Goal: Task Accomplishment & Management: Use online tool/utility

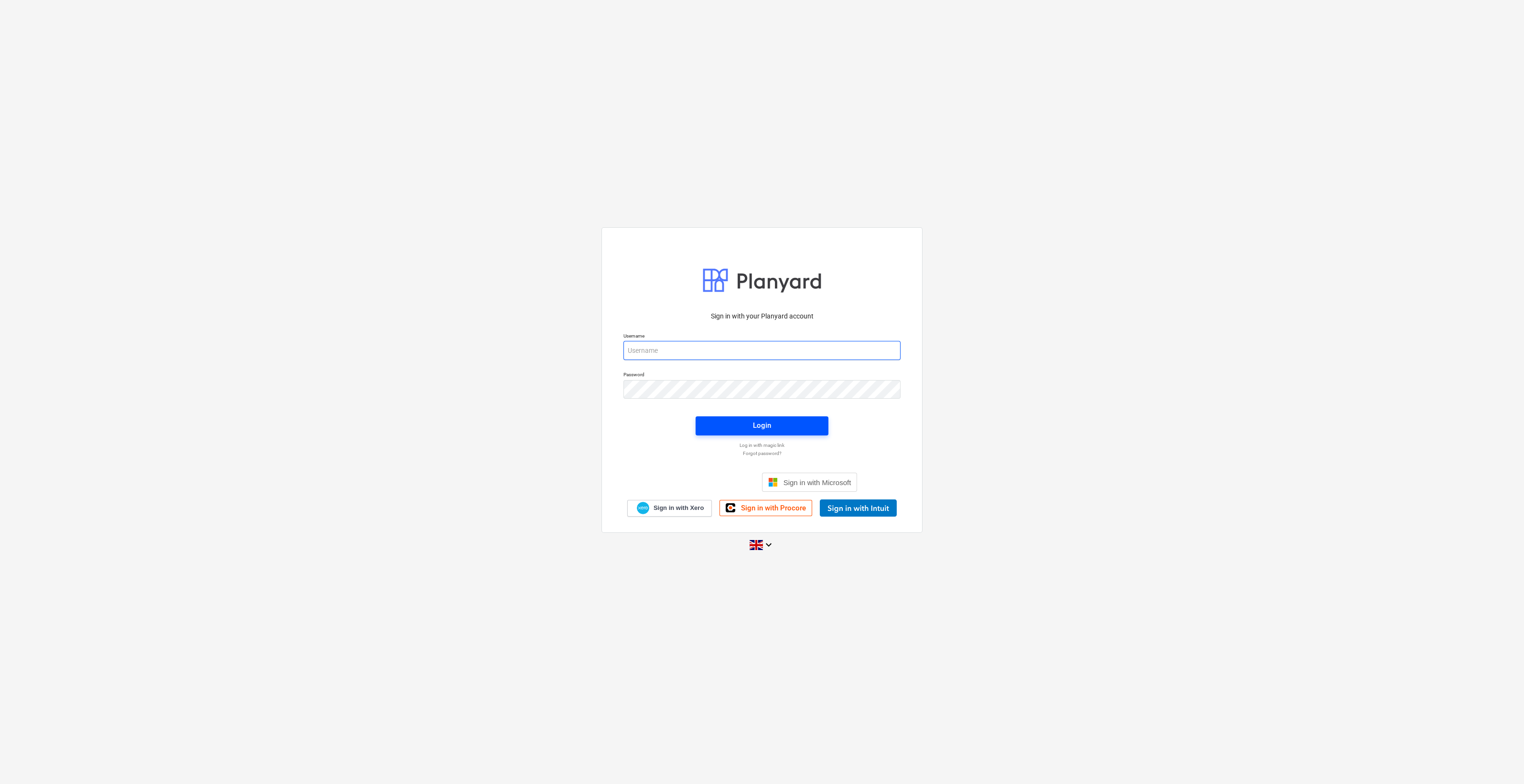
type input "[EMAIL_ADDRESS][DOMAIN_NAME]"
click at [763, 428] on div "Login" at bounding box center [762, 425] width 18 height 12
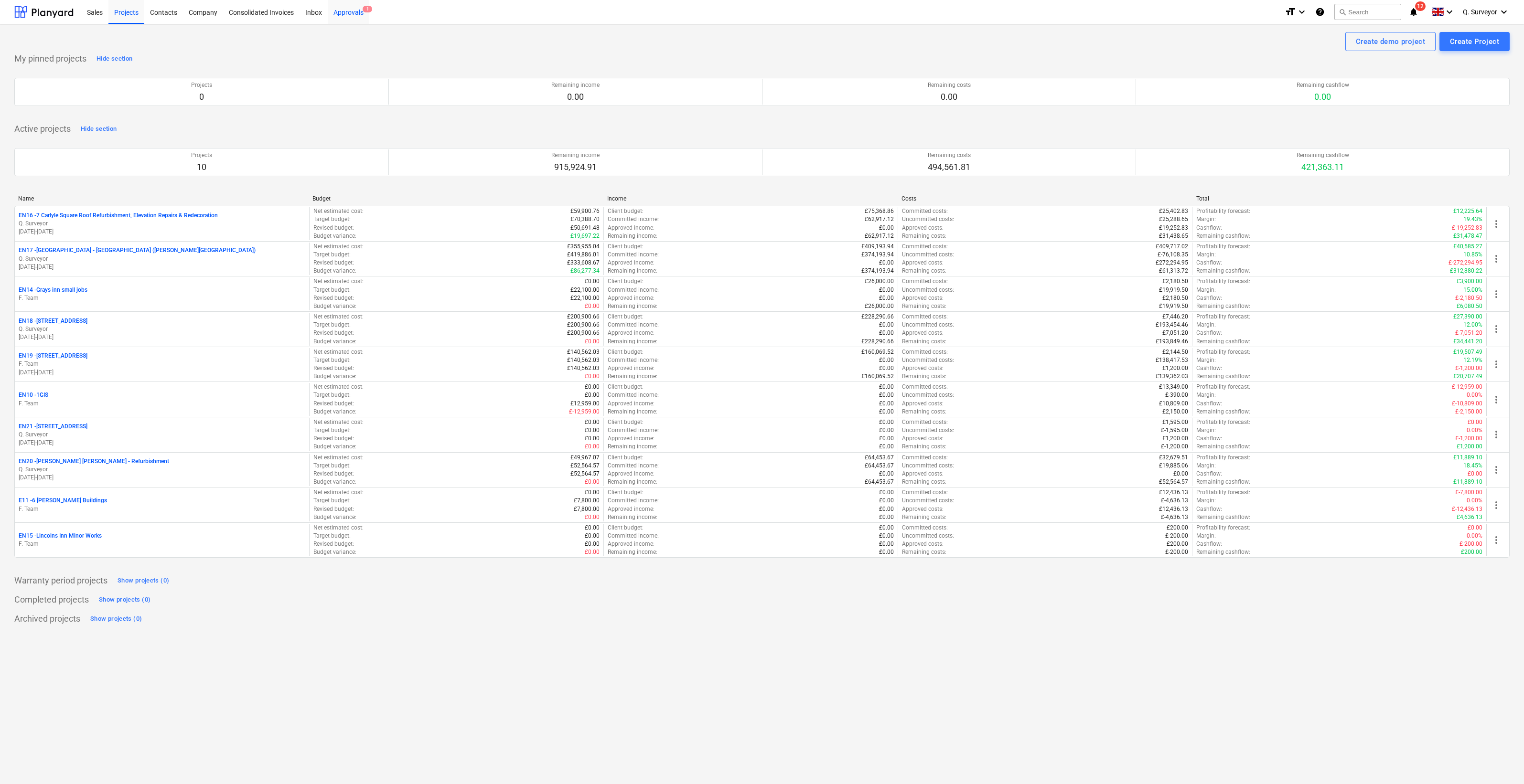
click at [332, 7] on div "Approvals 1" at bounding box center [348, 12] width 41 height 24
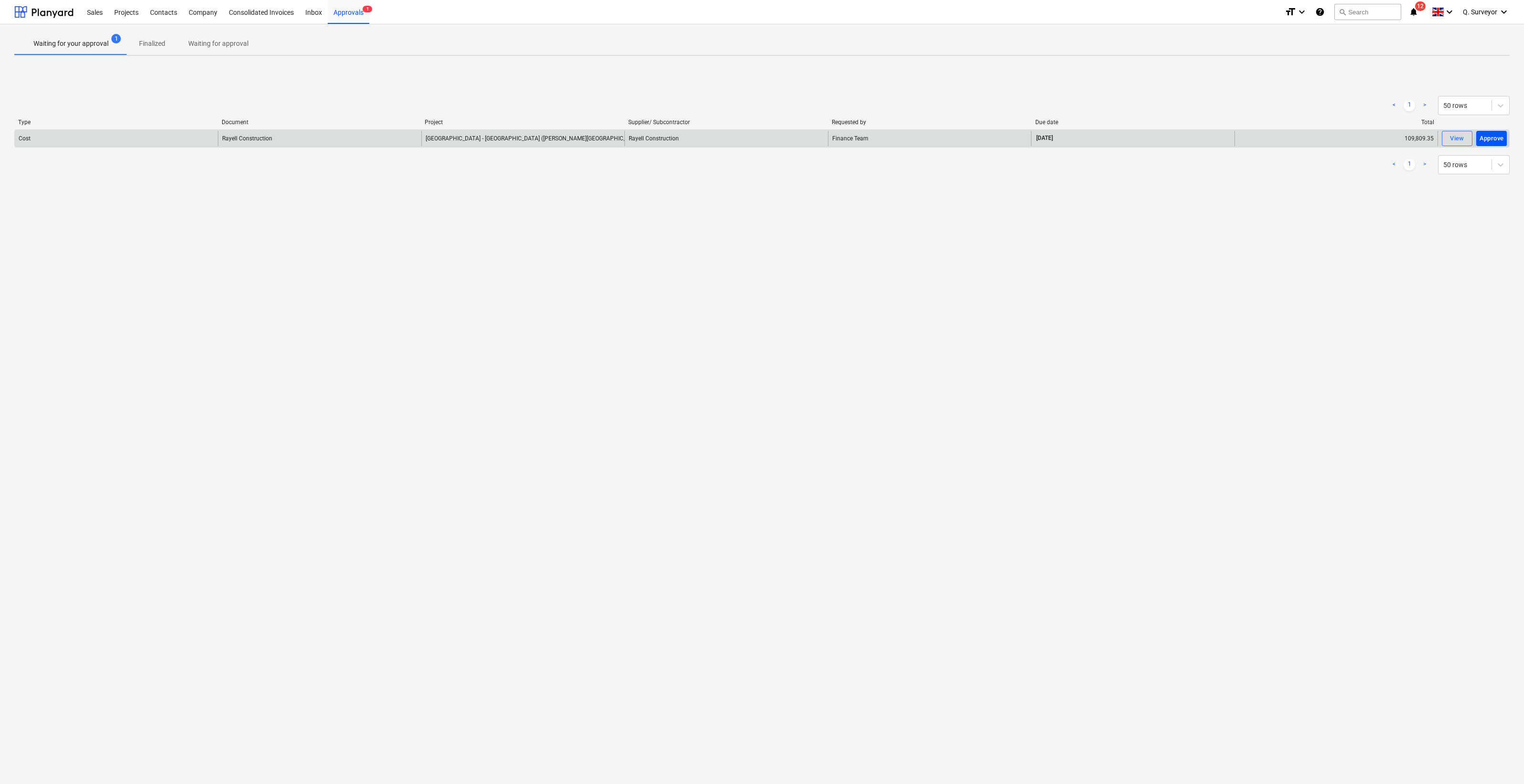
click at [1490, 141] on div "Approve" at bounding box center [1491, 138] width 24 height 11
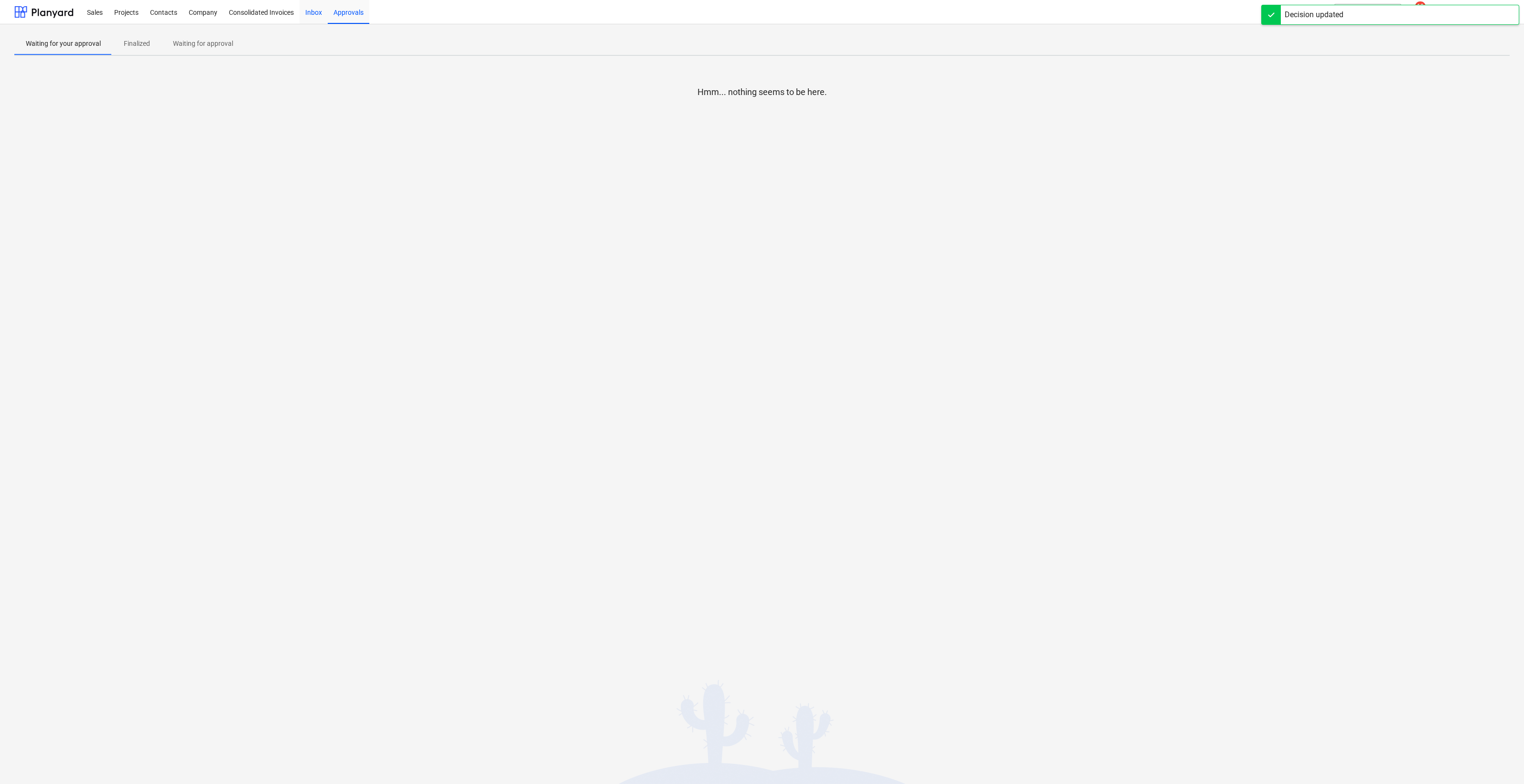
click at [313, 13] on div "Inbox" at bounding box center [314, 12] width 28 height 24
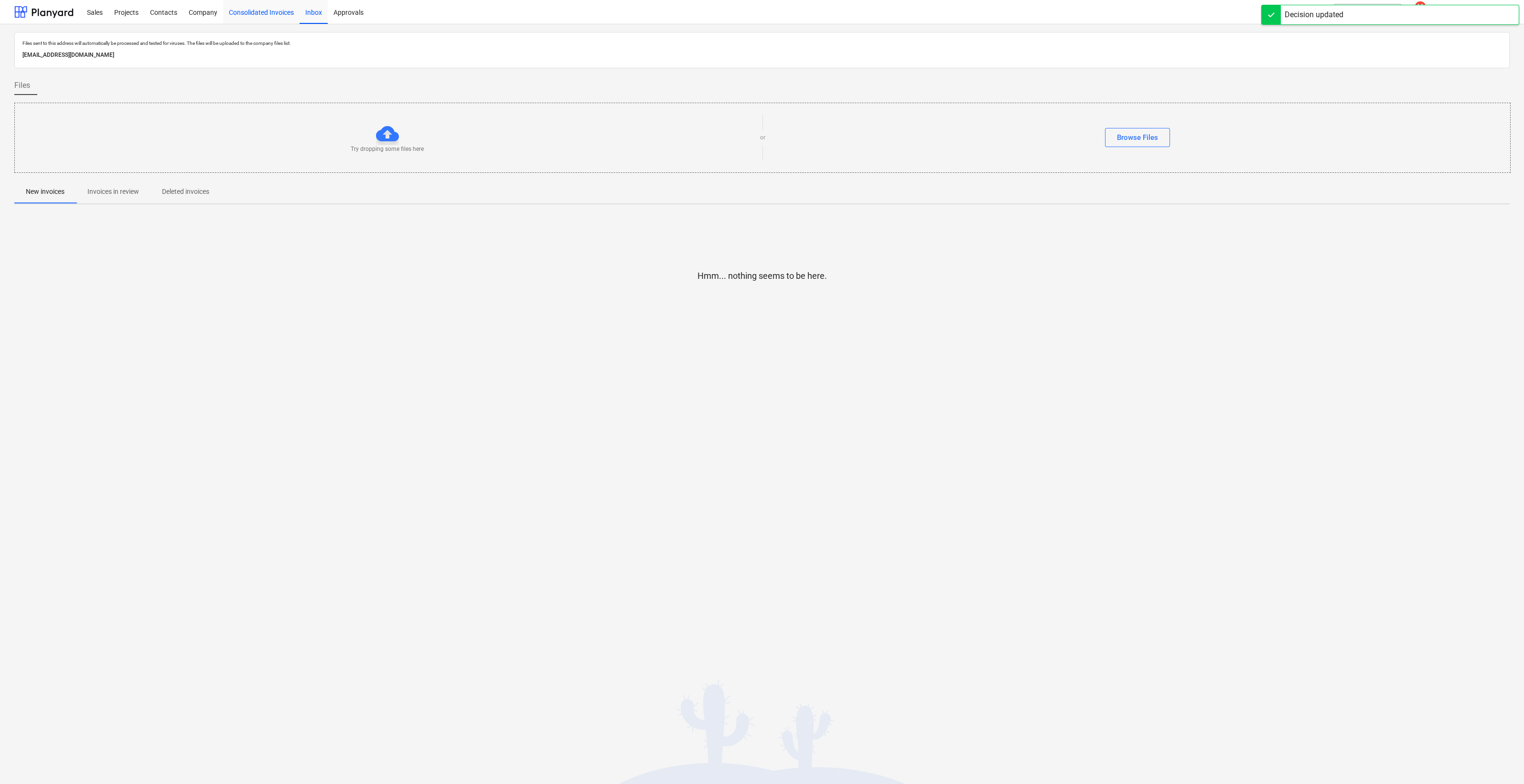
click at [241, 12] on div "Consolidated Invoices" at bounding box center [261, 12] width 77 height 24
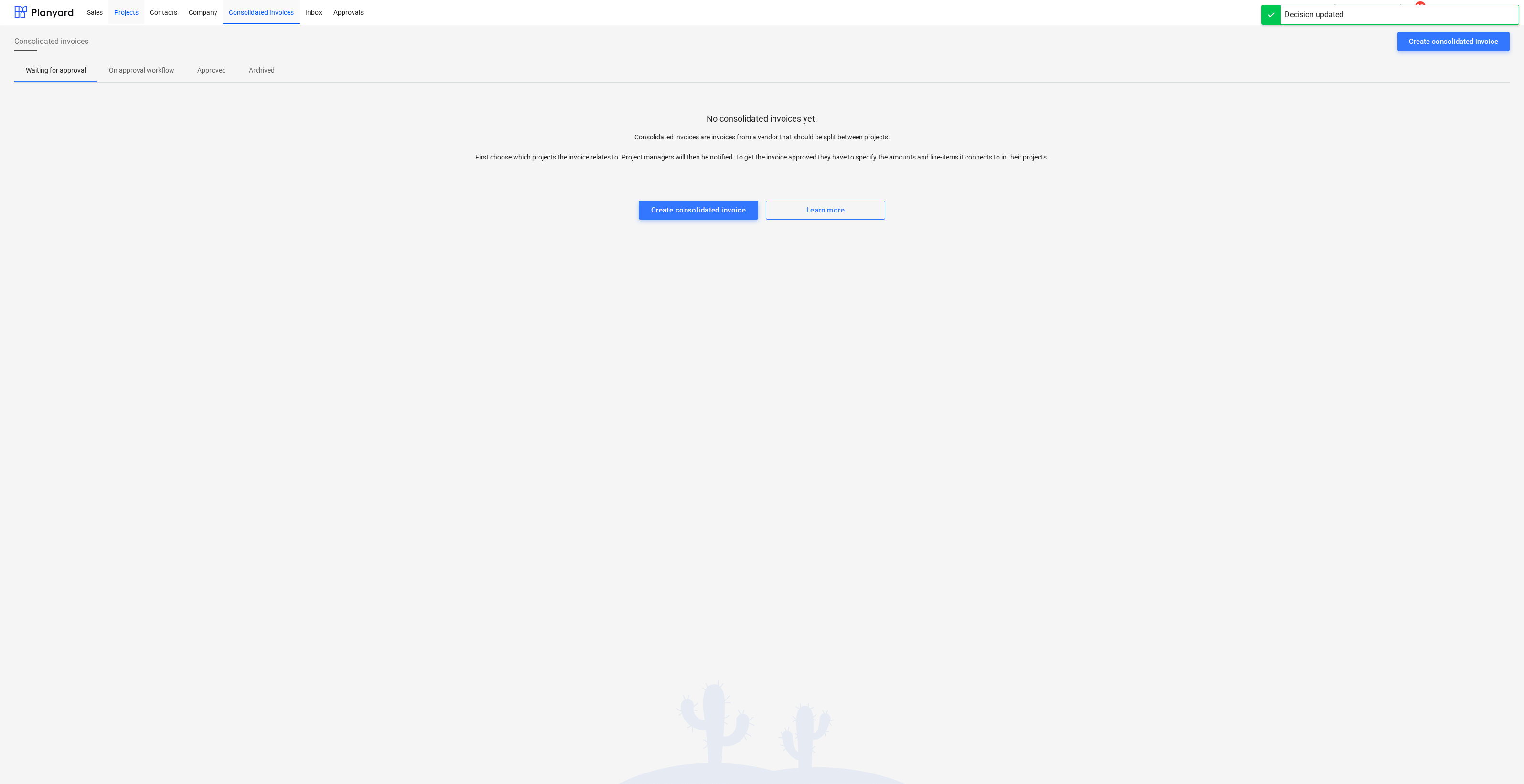
click at [119, 9] on div "Projects" at bounding box center [126, 12] width 36 height 24
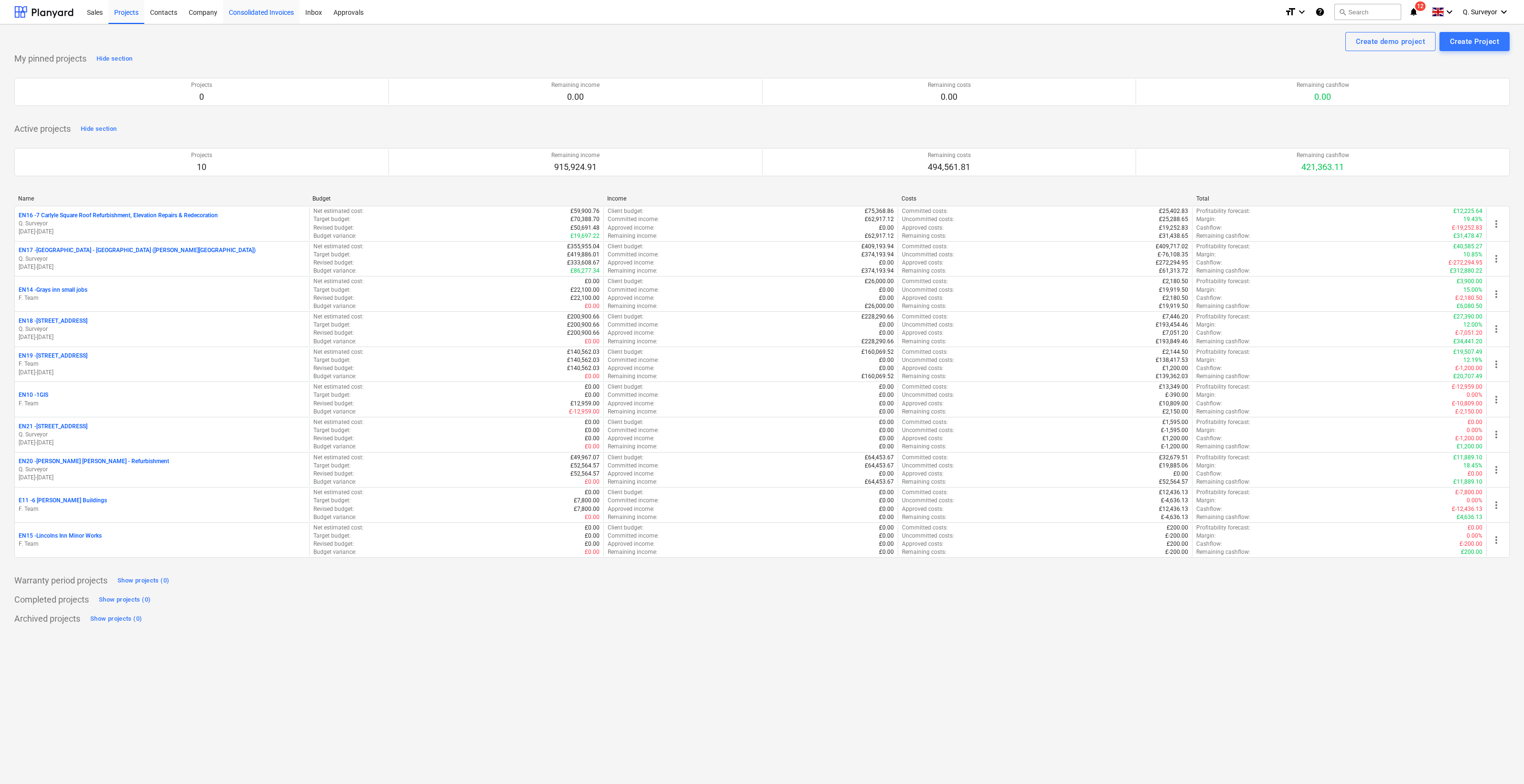
click at [169, 12] on div "Contacts" at bounding box center [163, 12] width 39 height 24
click at [212, 14] on div "Company" at bounding box center [203, 12] width 40 height 24
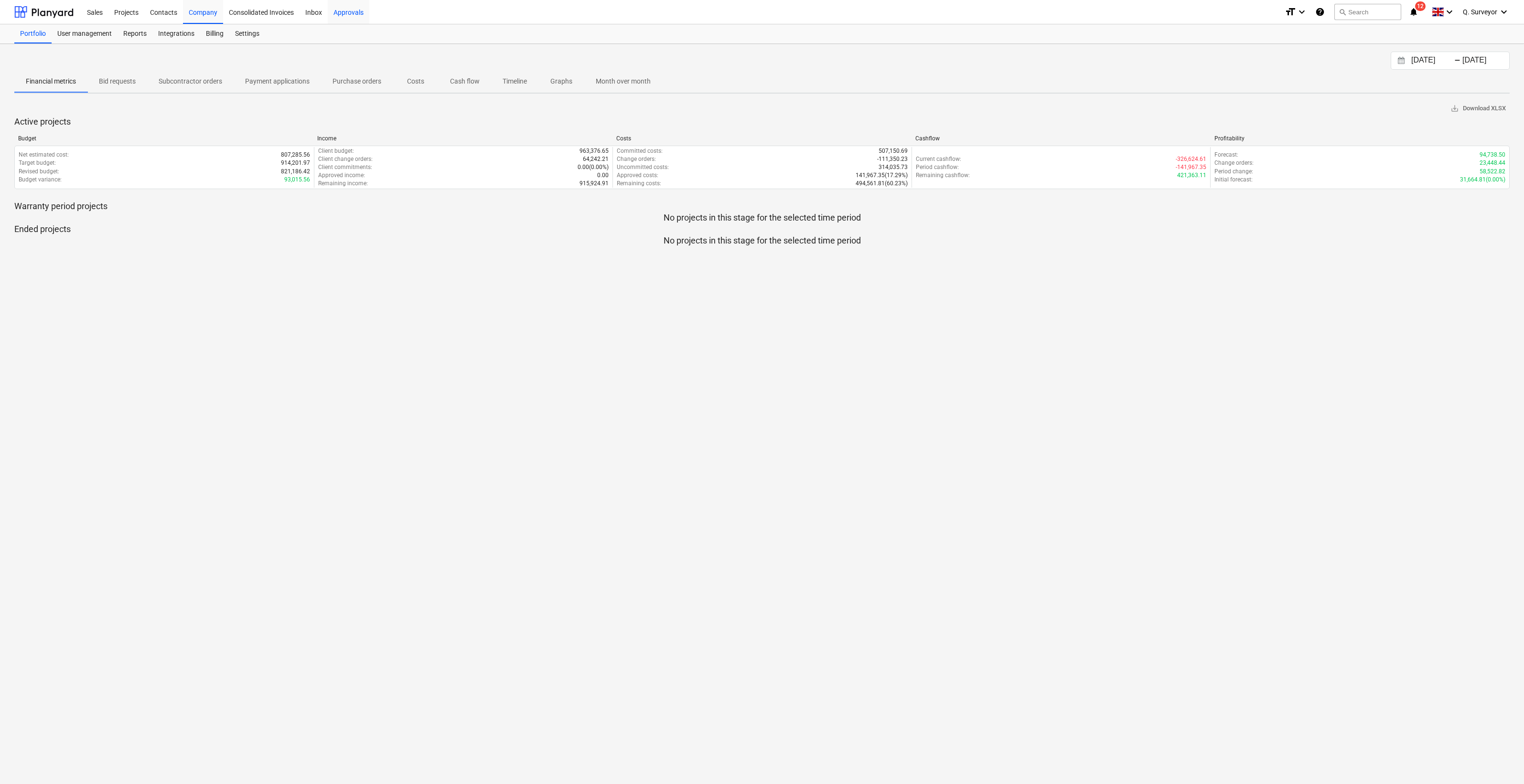
click at [349, 12] on div "Approvals" at bounding box center [348, 12] width 41 height 24
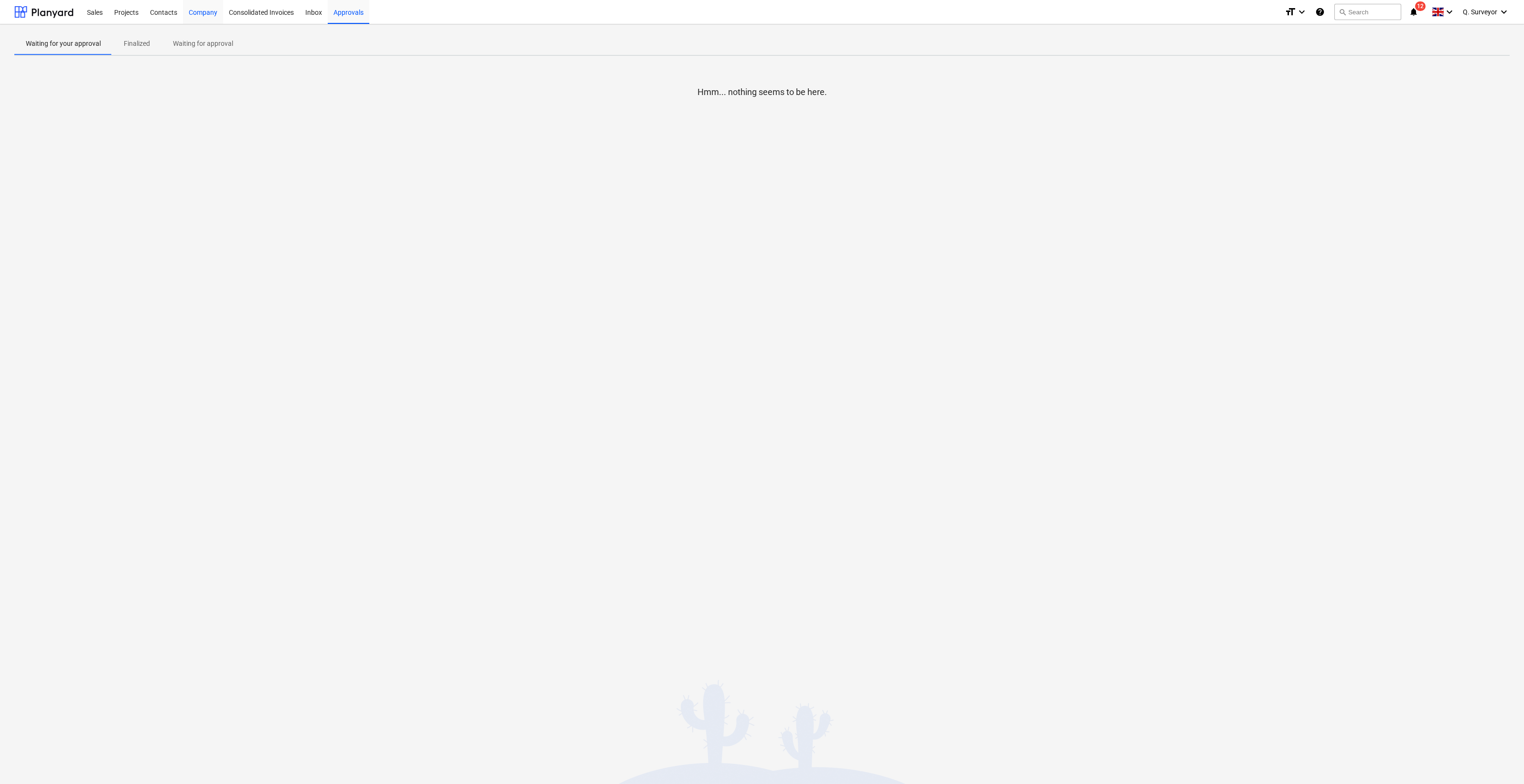
click at [195, 13] on div "Company" at bounding box center [203, 12] width 40 height 24
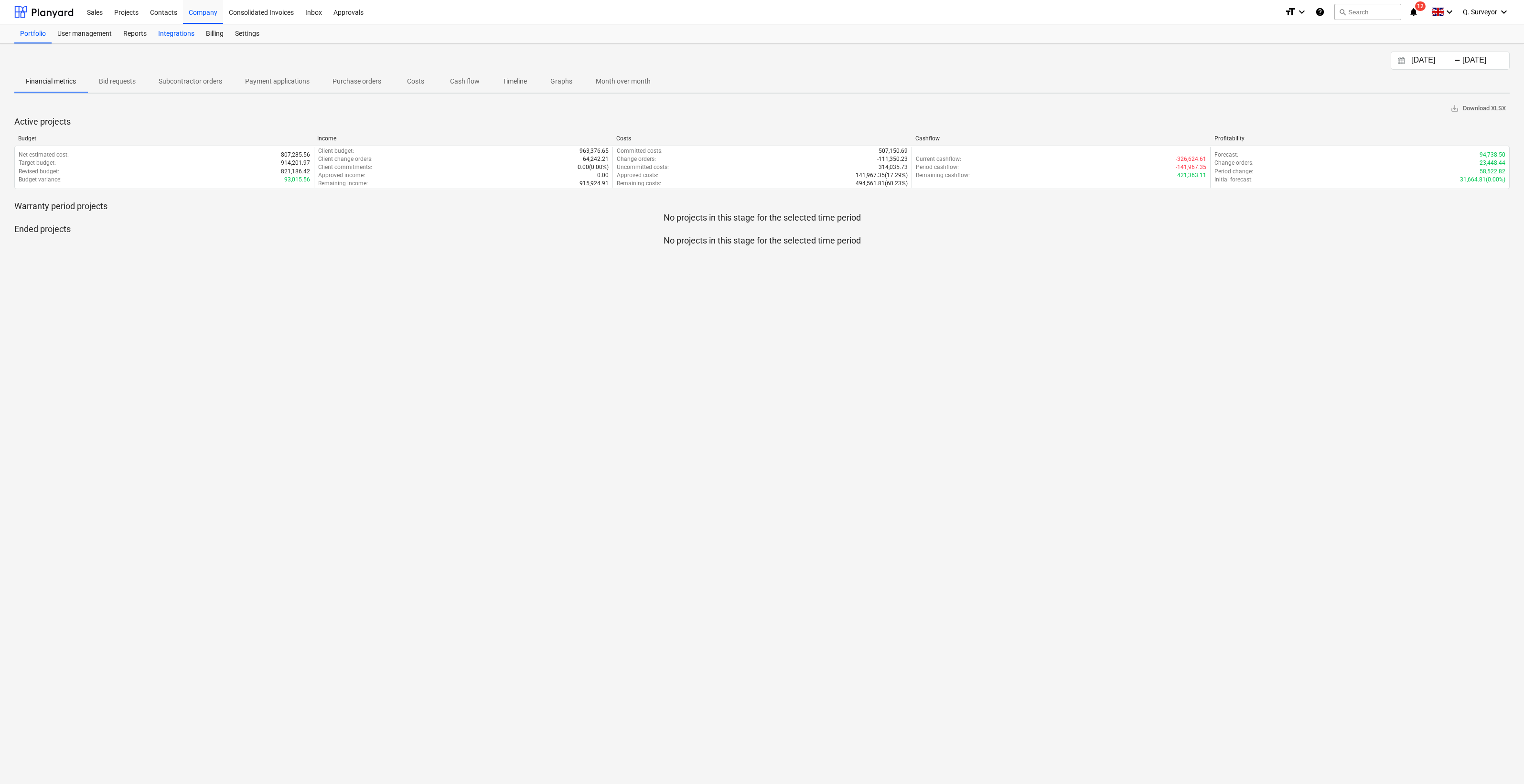
click at [187, 35] on div "Integrations" at bounding box center [176, 34] width 47 height 19
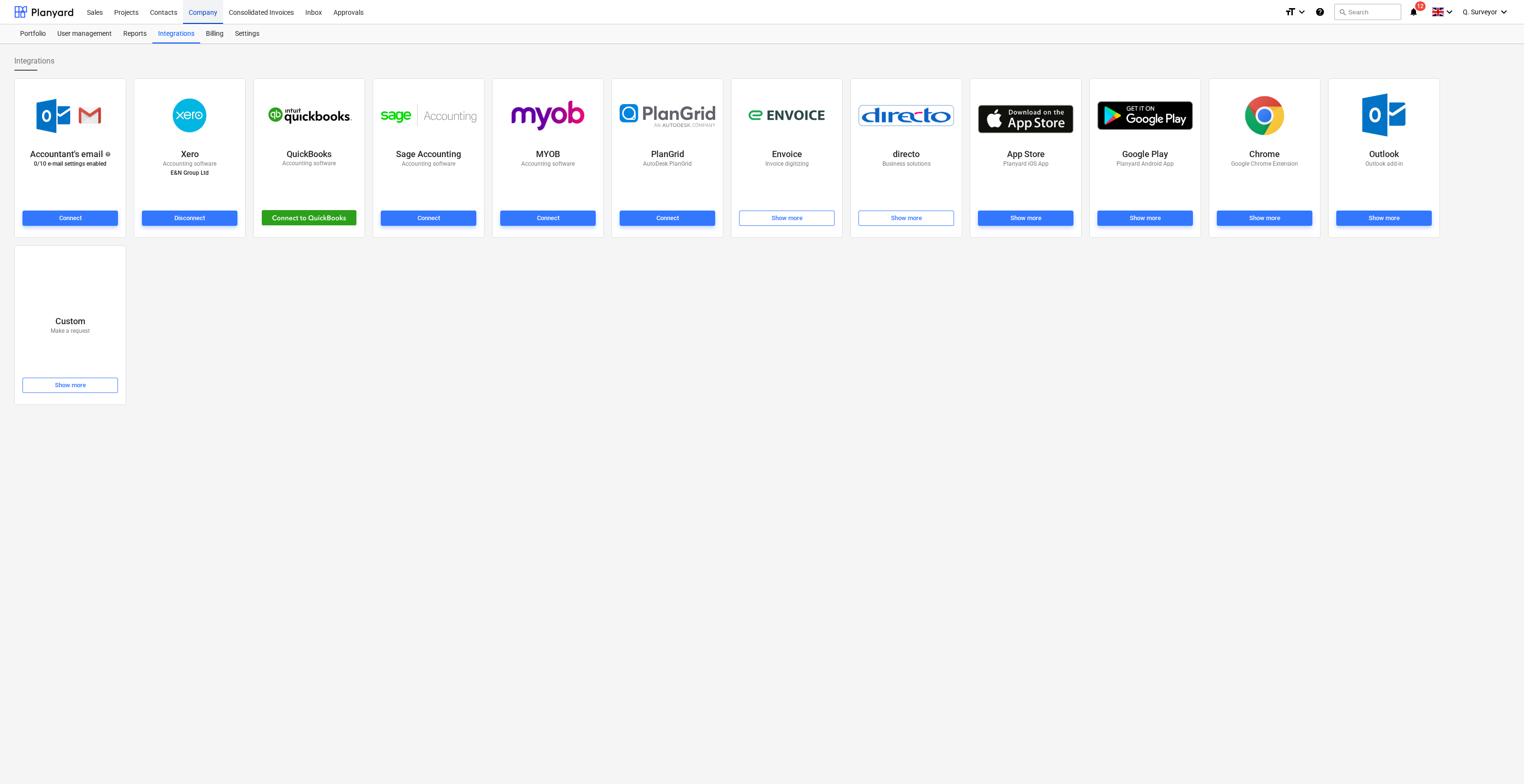
drag, startPoint x: 123, startPoint y: 13, endPoint x: 216, endPoint y: 22, distance: 93.4
click at [124, 13] on div "Projects" at bounding box center [126, 12] width 36 height 24
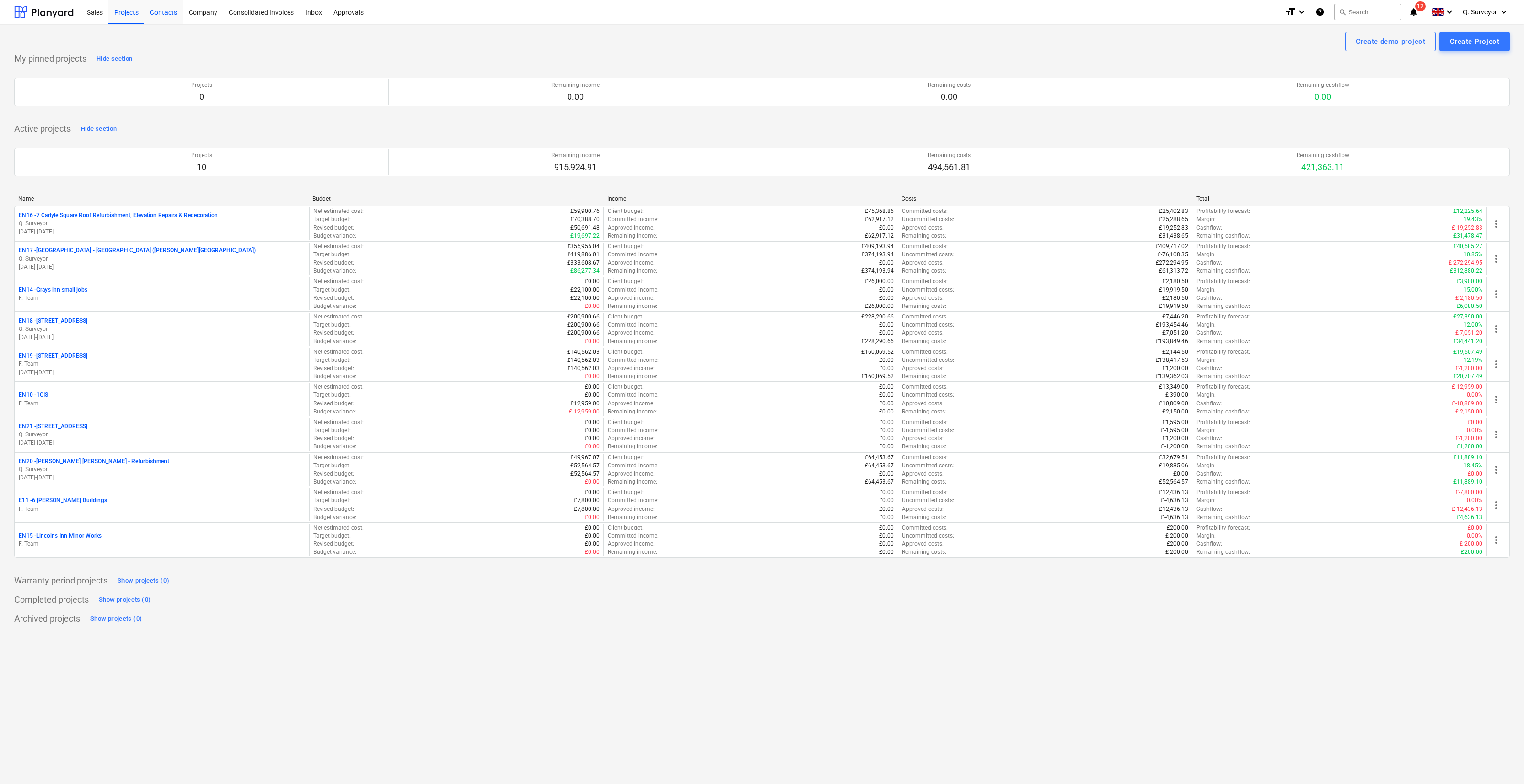
click at [176, 14] on div "Contacts" at bounding box center [163, 12] width 39 height 24
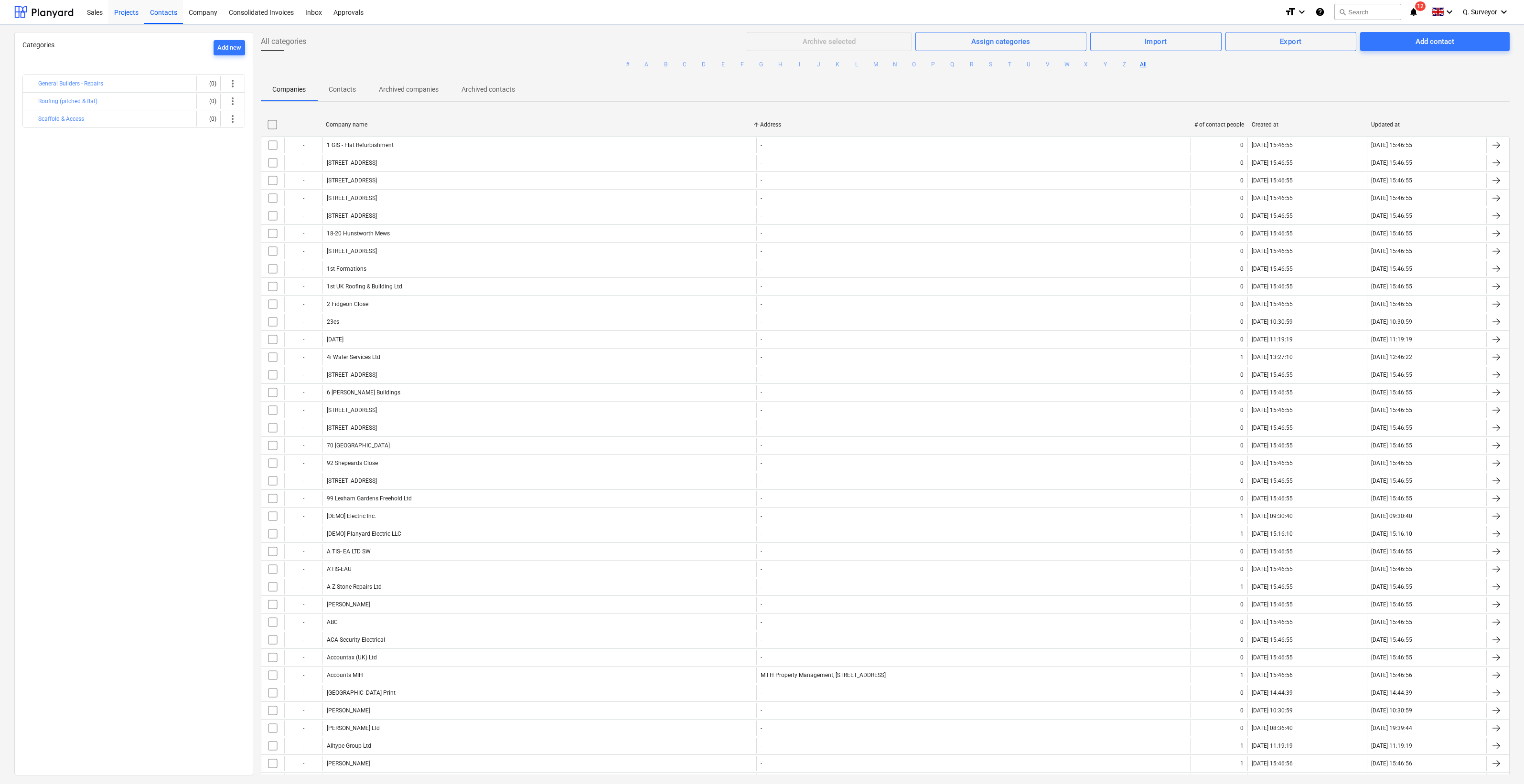
click at [151, 9] on div "Contacts" at bounding box center [163, 12] width 39 height 24
click at [128, 12] on div "Projects" at bounding box center [126, 12] width 36 height 24
click at [130, 17] on div "Projects" at bounding box center [126, 12] width 36 height 24
click at [119, 12] on div "Projects" at bounding box center [126, 12] width 36 height 24
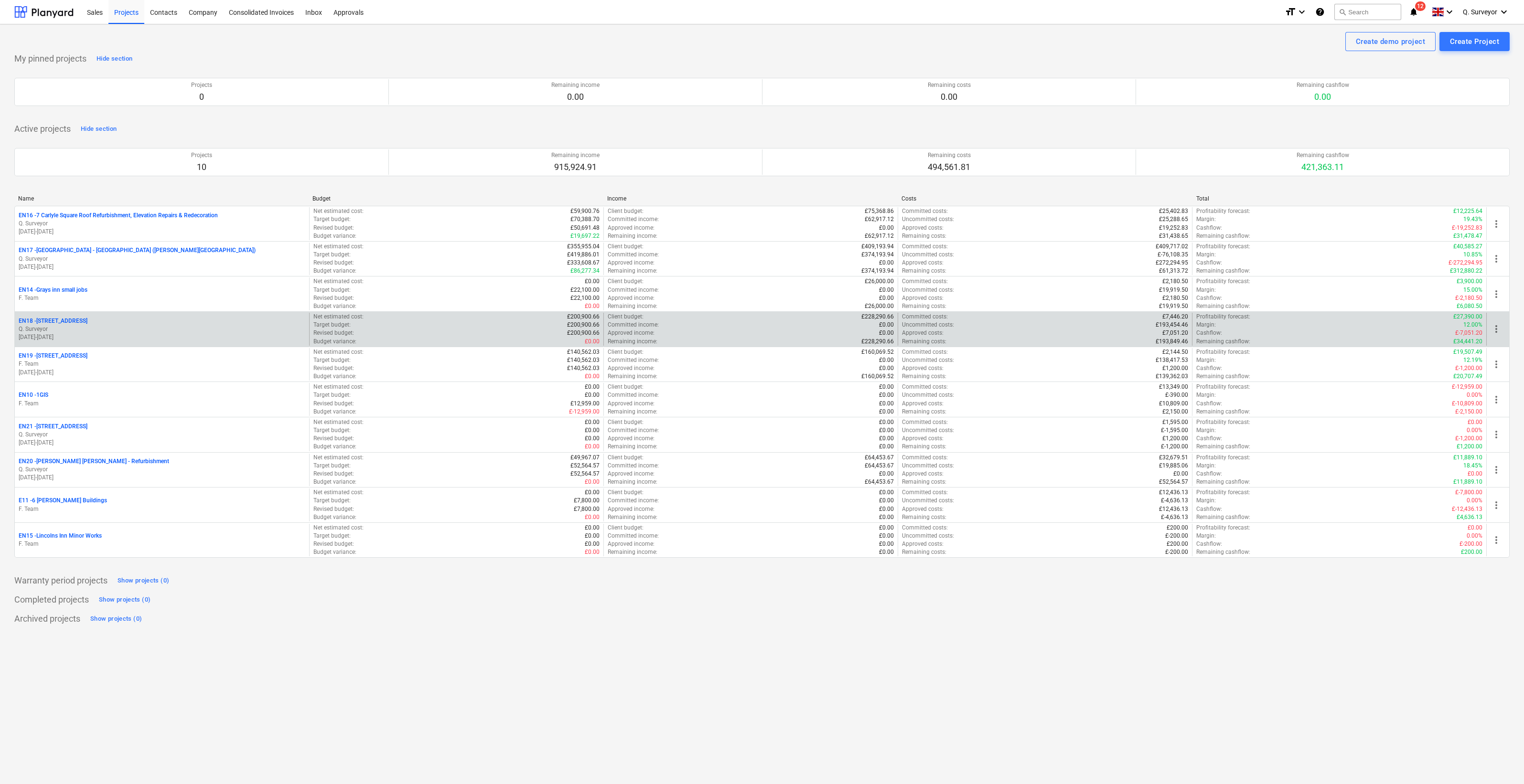
click at [72, 319] on p "EN18 - [STREET_ADDRESS]" at bounding box center [52, 321] width 69 height 8
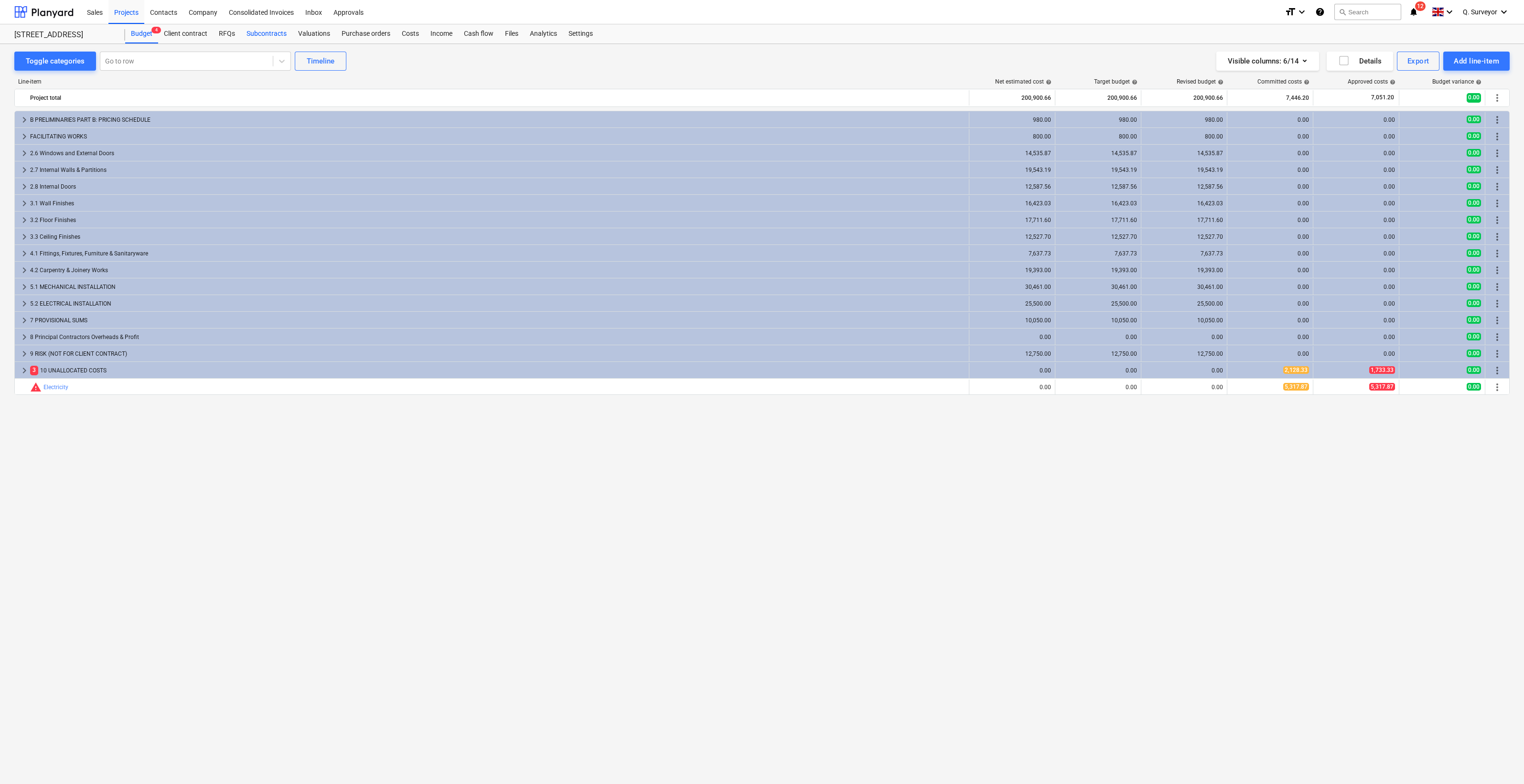
click at [256, 38] on div "Subcontracts" at bounding box center [267, 34] width 52 height 19
click at [134, 14] on div "Projects" at bounding box center [126, 12] width 36 height 24
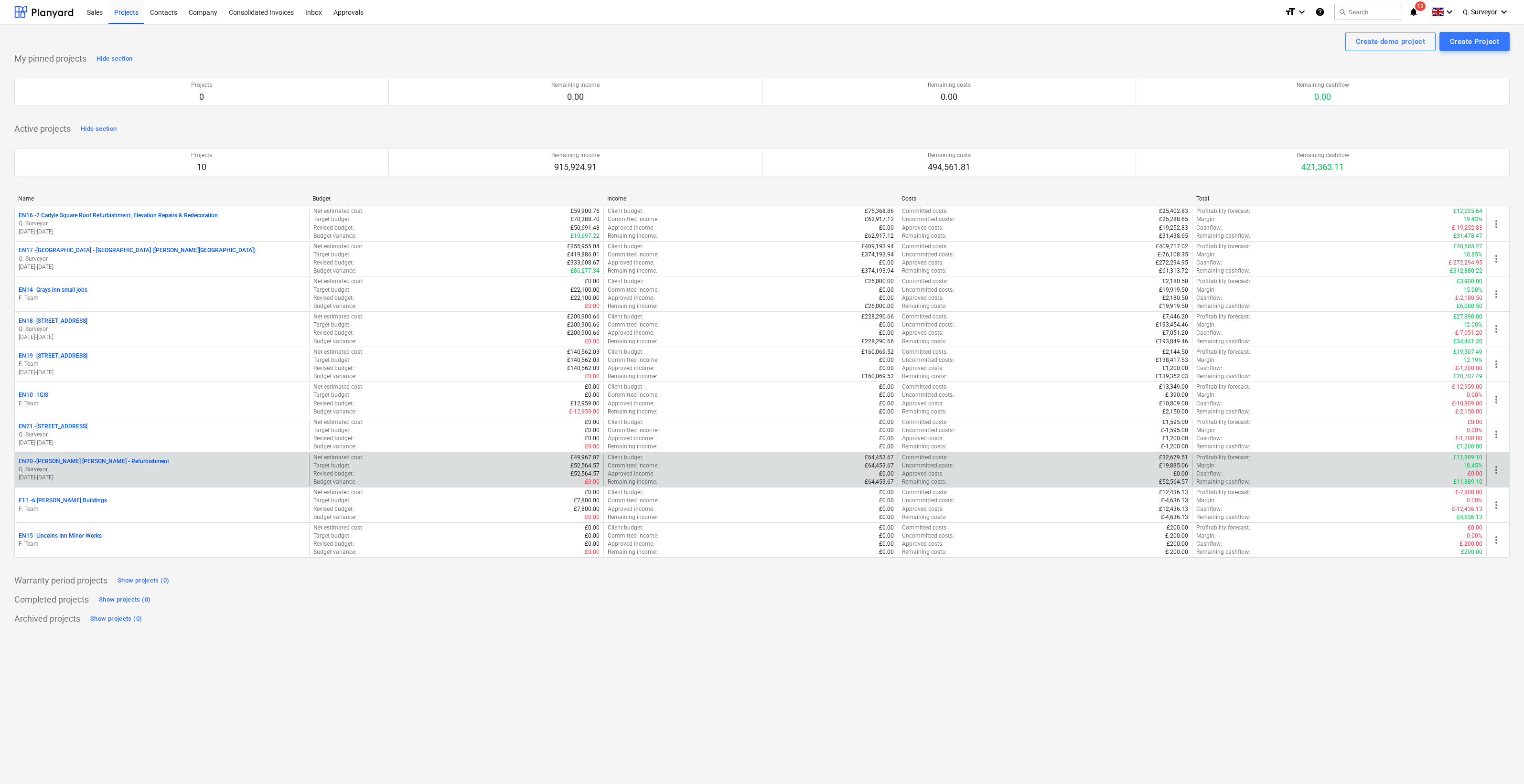
click at [62, 459] on p "EN20 - [PERSON_NAME] [PERSON_NAME] - Refurbishment" at bounding box center [94, 462] width 151 height 8
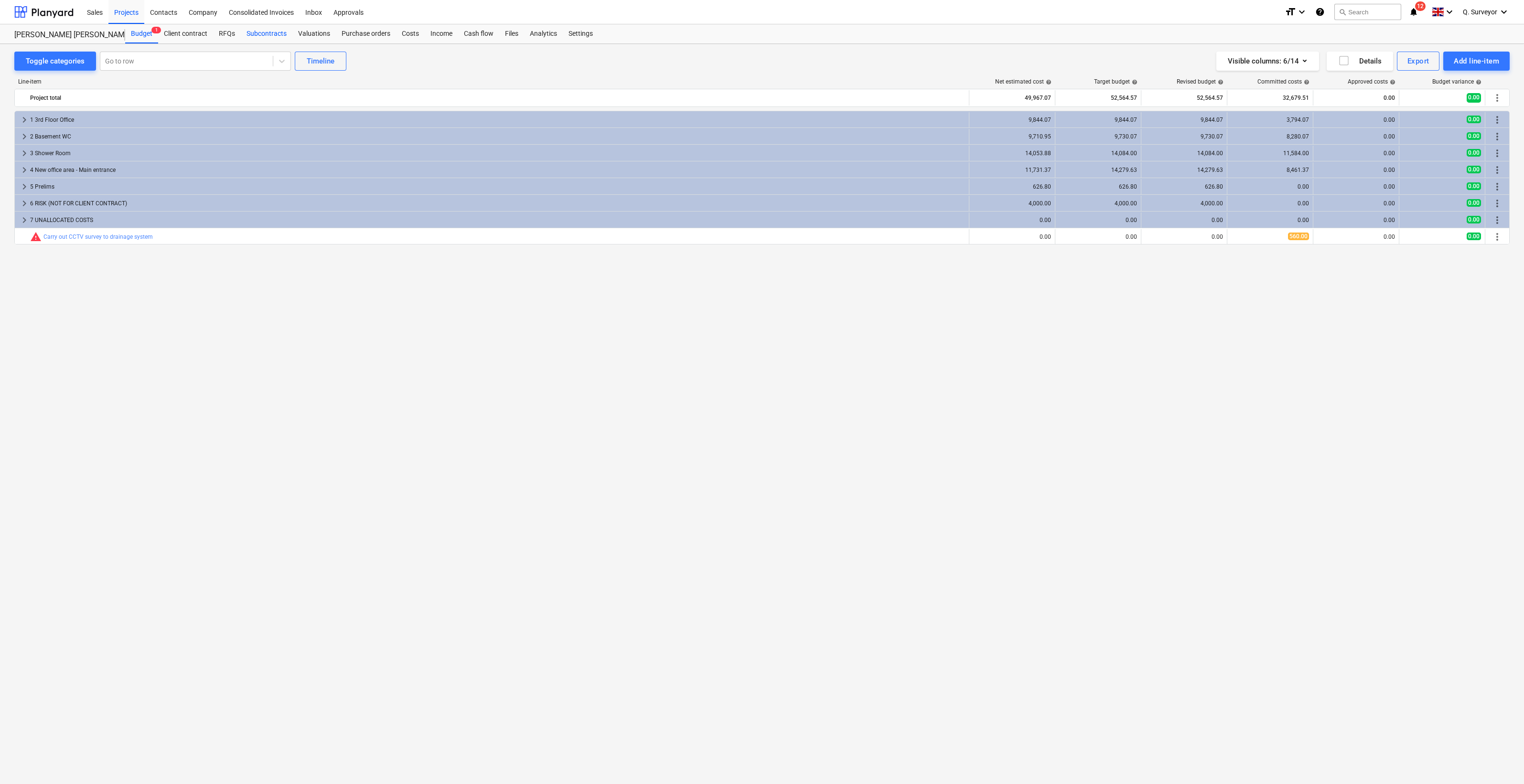
click at [275, 31] on div "Subcontracts" at bounding box center [267, 34] width 52 height 19
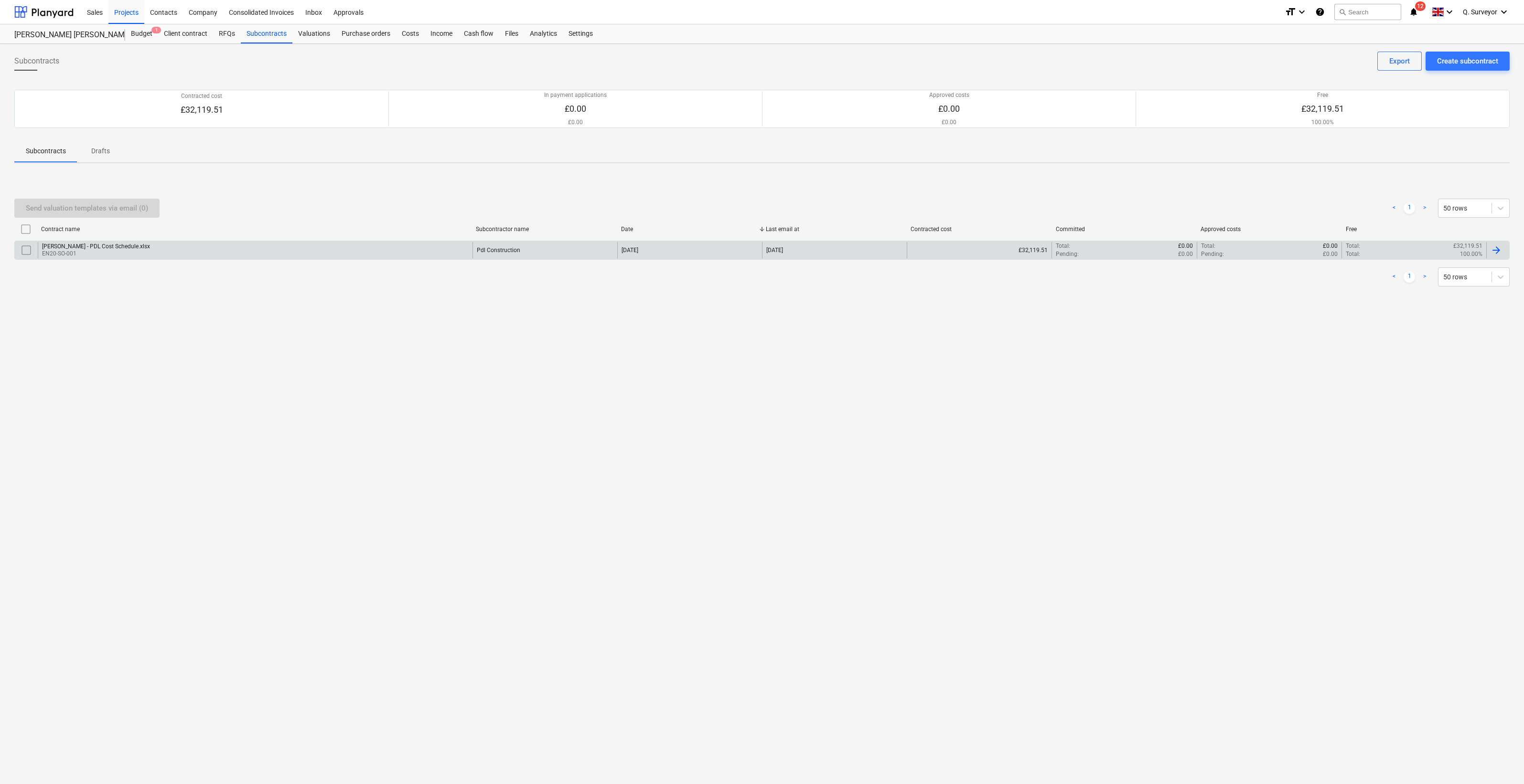
click at [67, 248] on div "[PERSON_NAME] - PDL Cost Schedule.xlsx" at bounding box center [96, 246] width 108 height 7
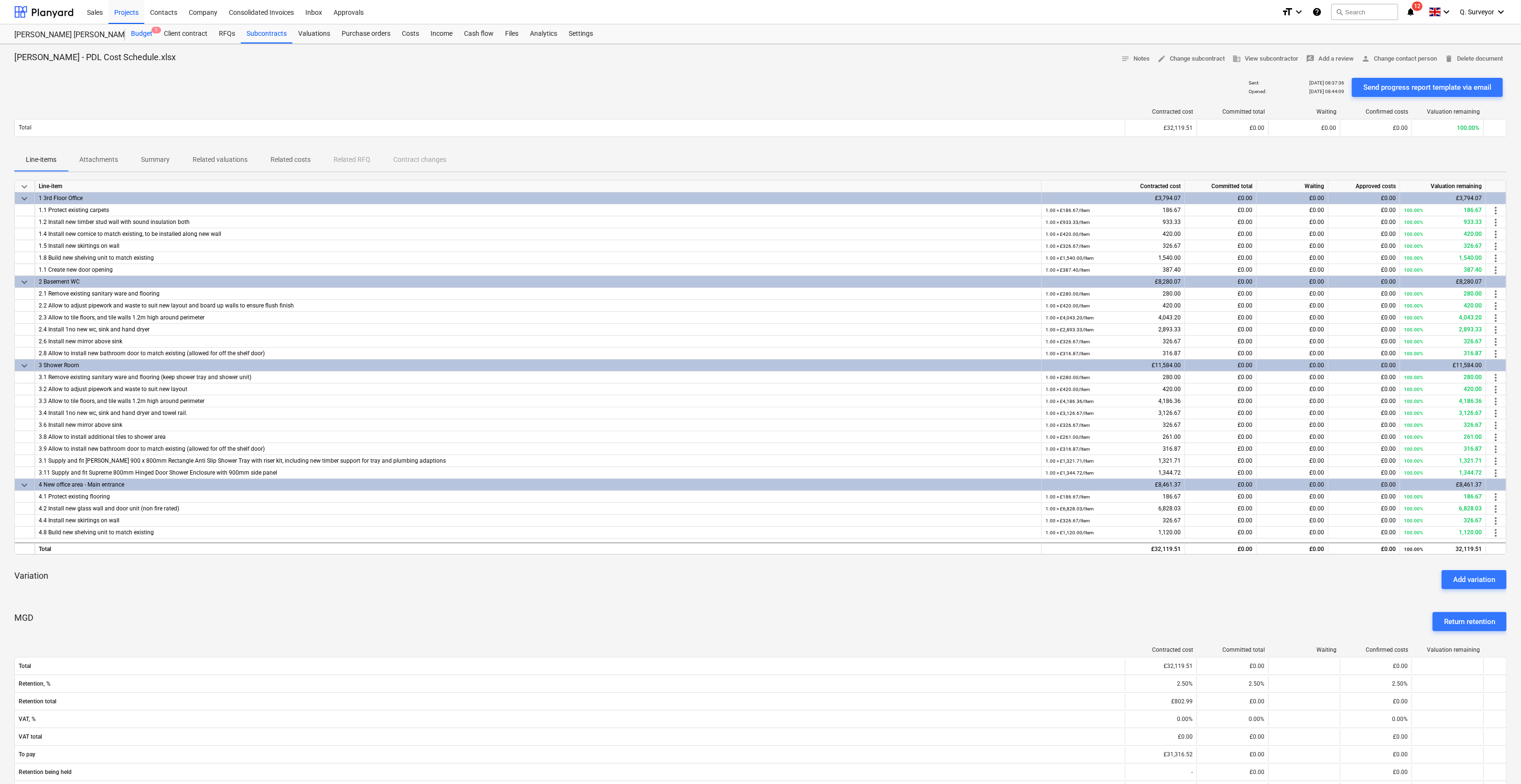
click at [127, 37] on div "Budget 1" at bounding box center [142, 34] width 33 height 19
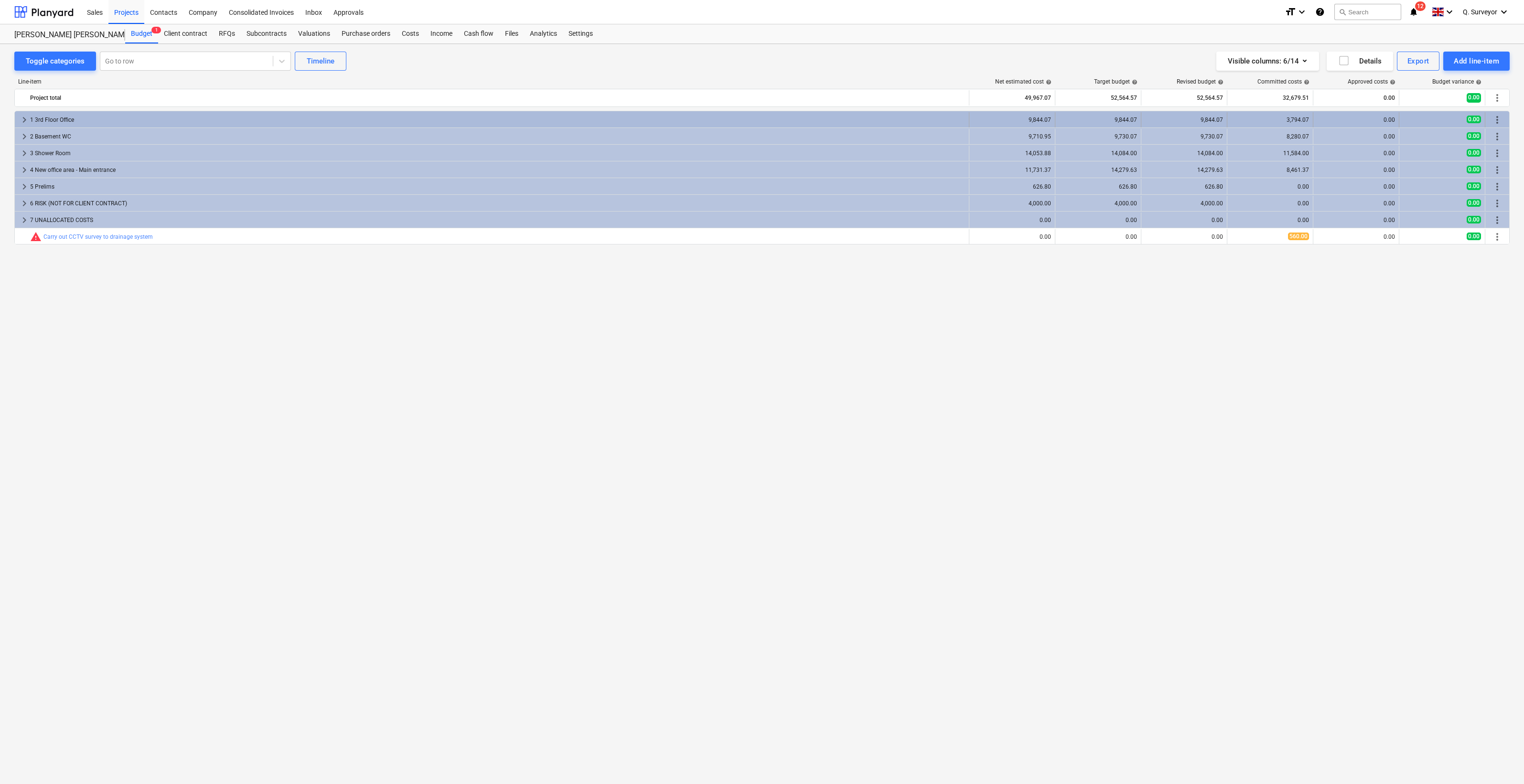
click at [24, 120] on span "keyboard_arrow_right" at bounding box center [24, 119] width 12 height 12
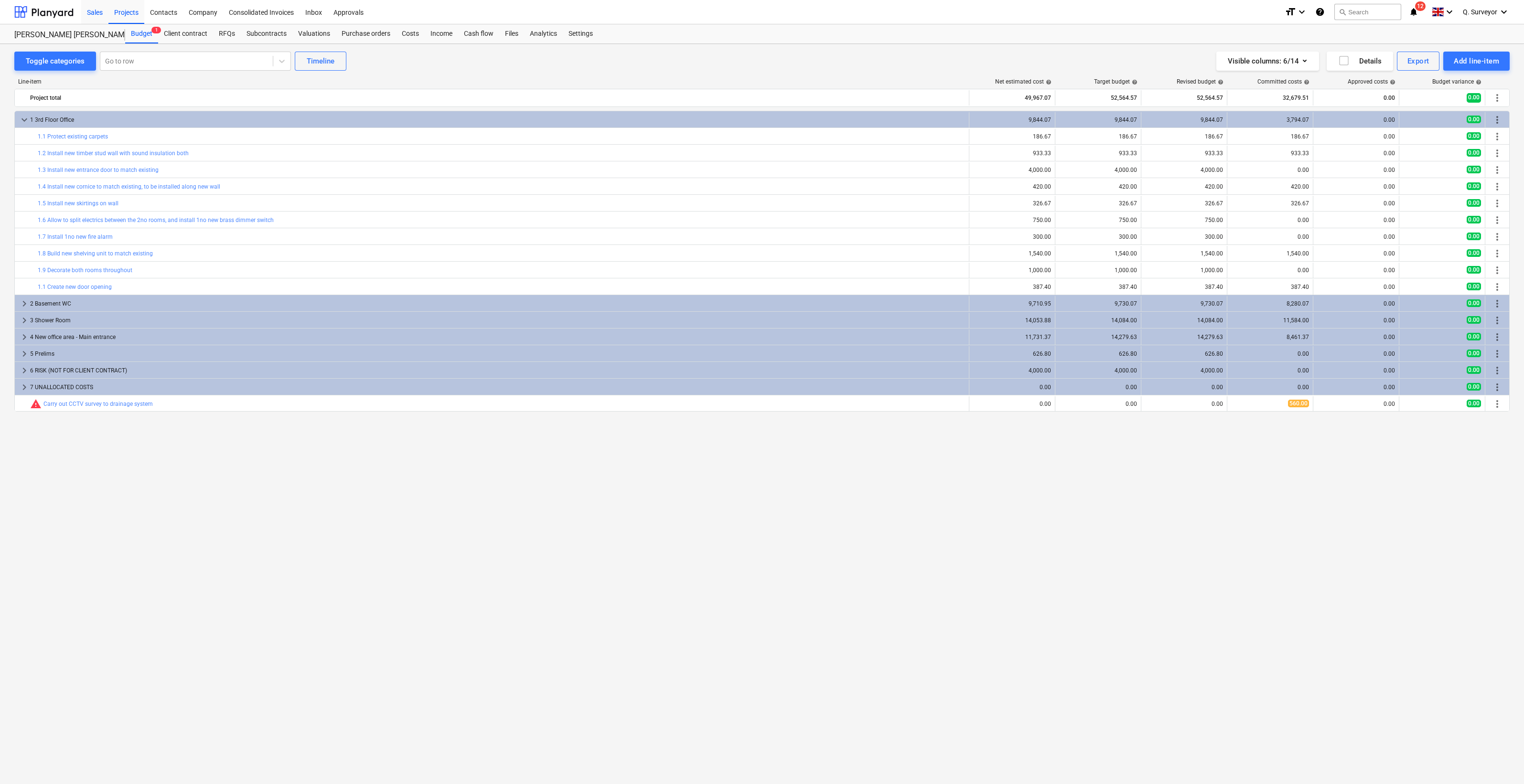
click at [100, 14] on div "Sales" at bounding box center [95, 12] width 27 height 24
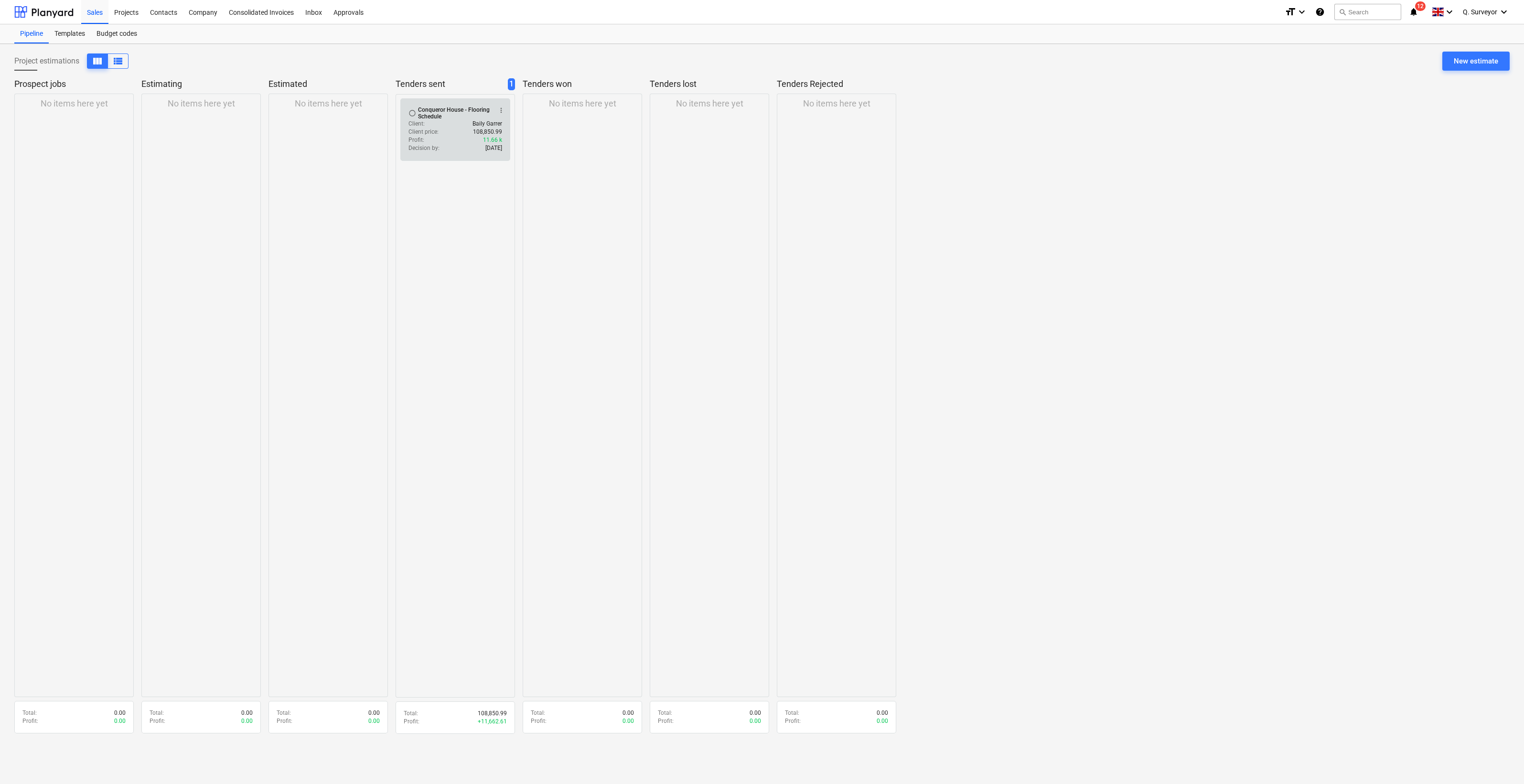
click at [425, 104] on div "radio_button_unchecked Conqueror House - Flooring Schedule more_vert Client : B…" at bounding box center [455, 130] width 110 height 62
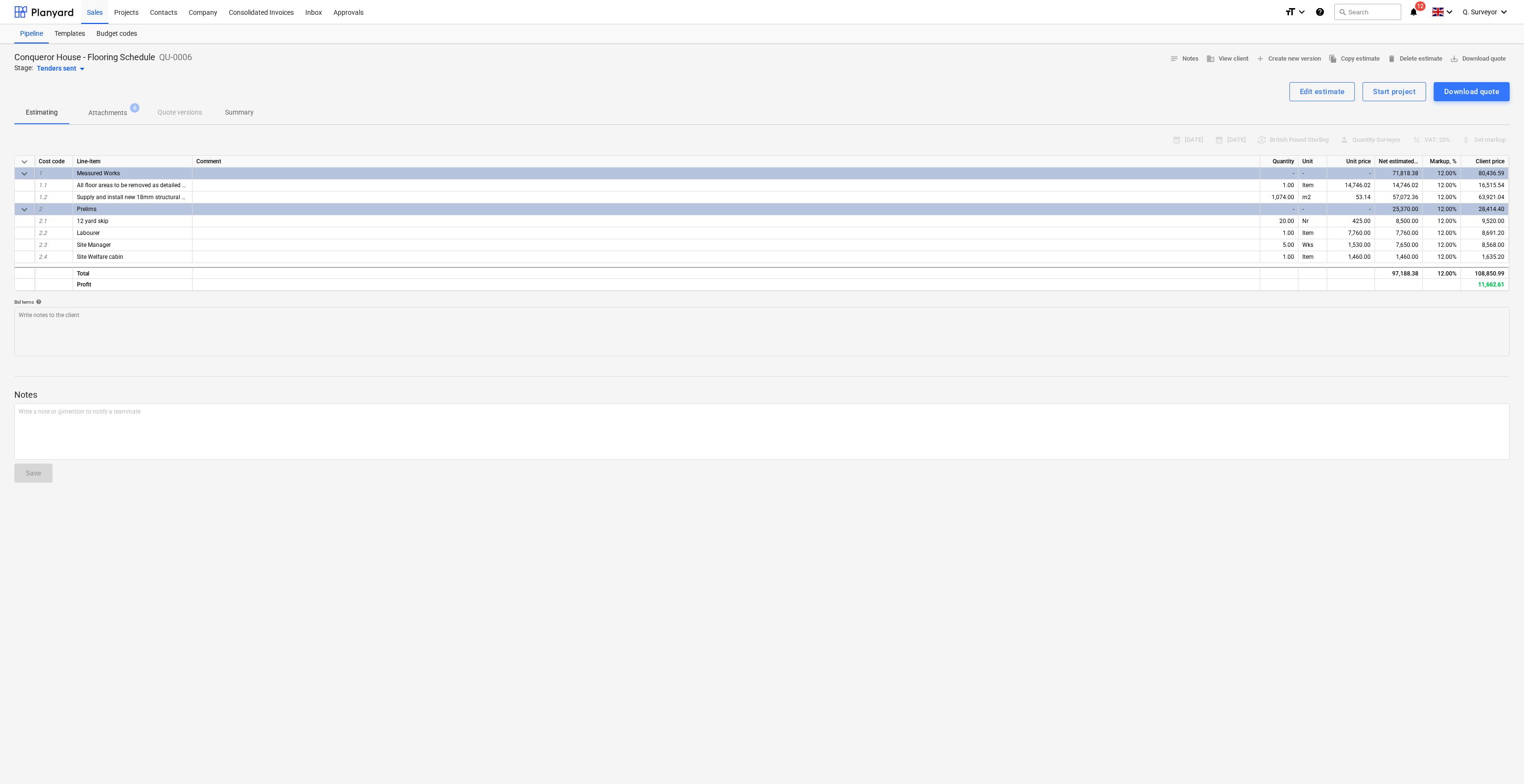
click at [241, 115] on p "Summary" at bounding box center [239, 112] width 28 height 10
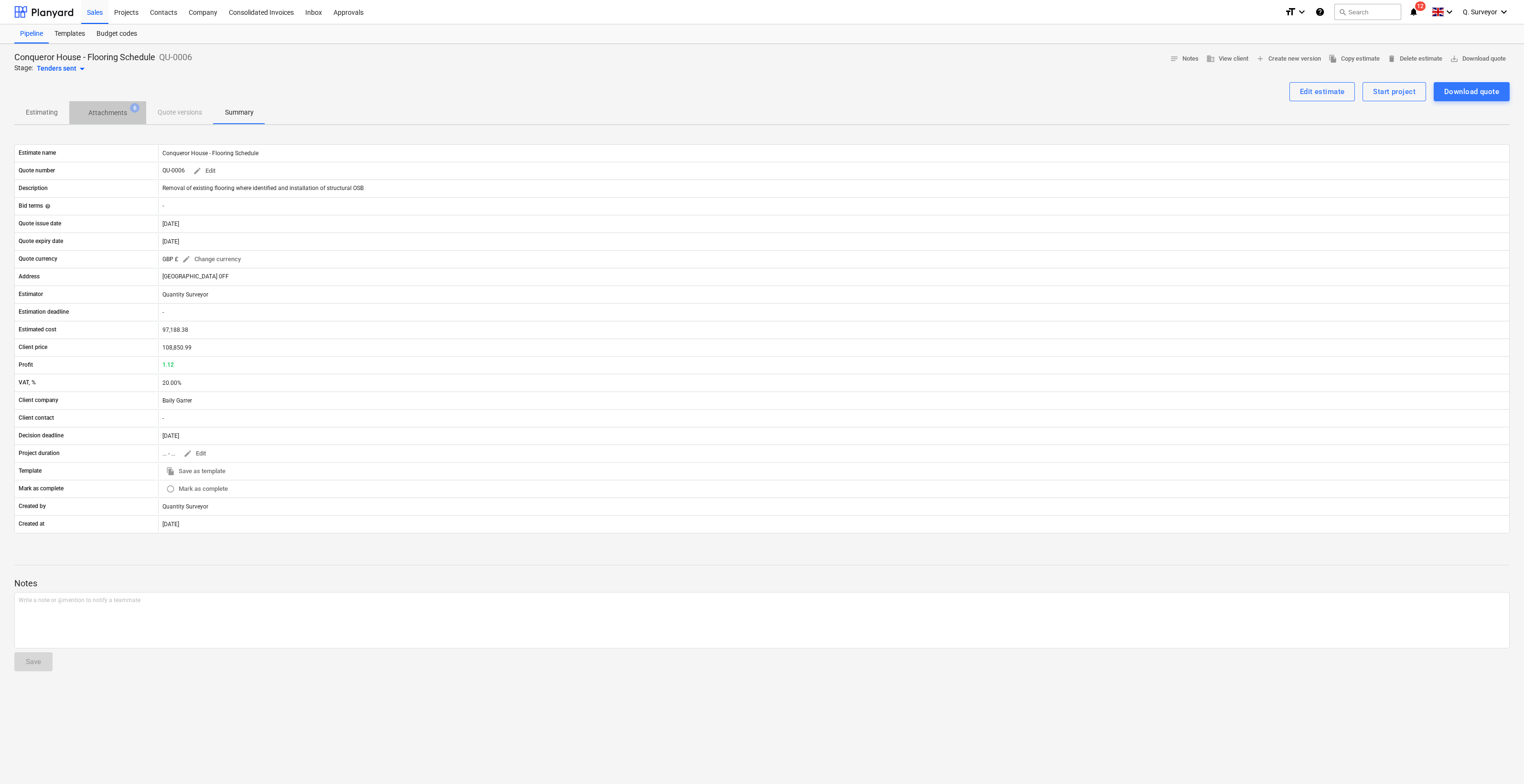
click at [115, 114] on p "Attachments" at bounding box center [107, 113] width 39 height 10
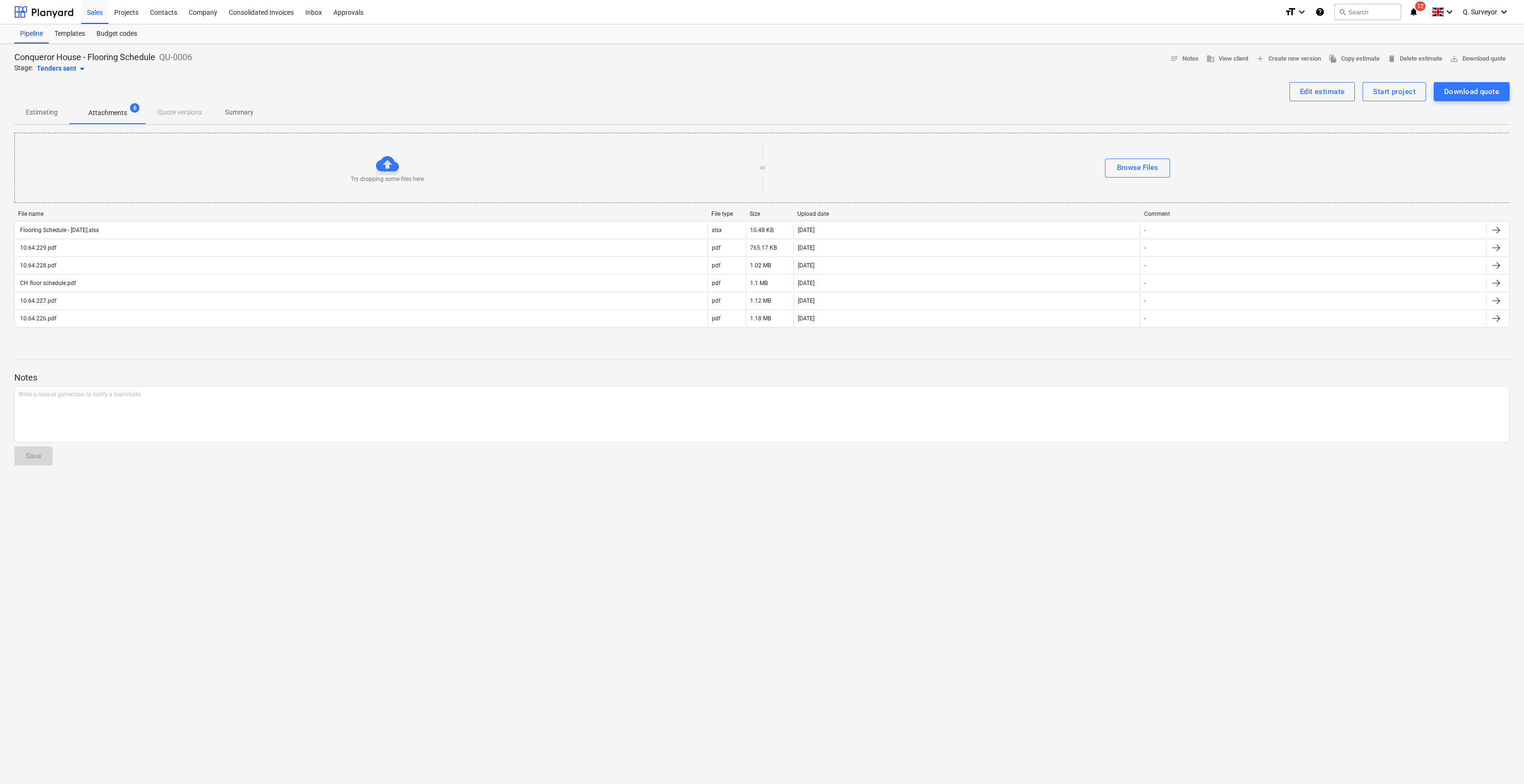
click at [43, 110] on p "Estimating" at bounding box center [41, 112] width 32 height 10
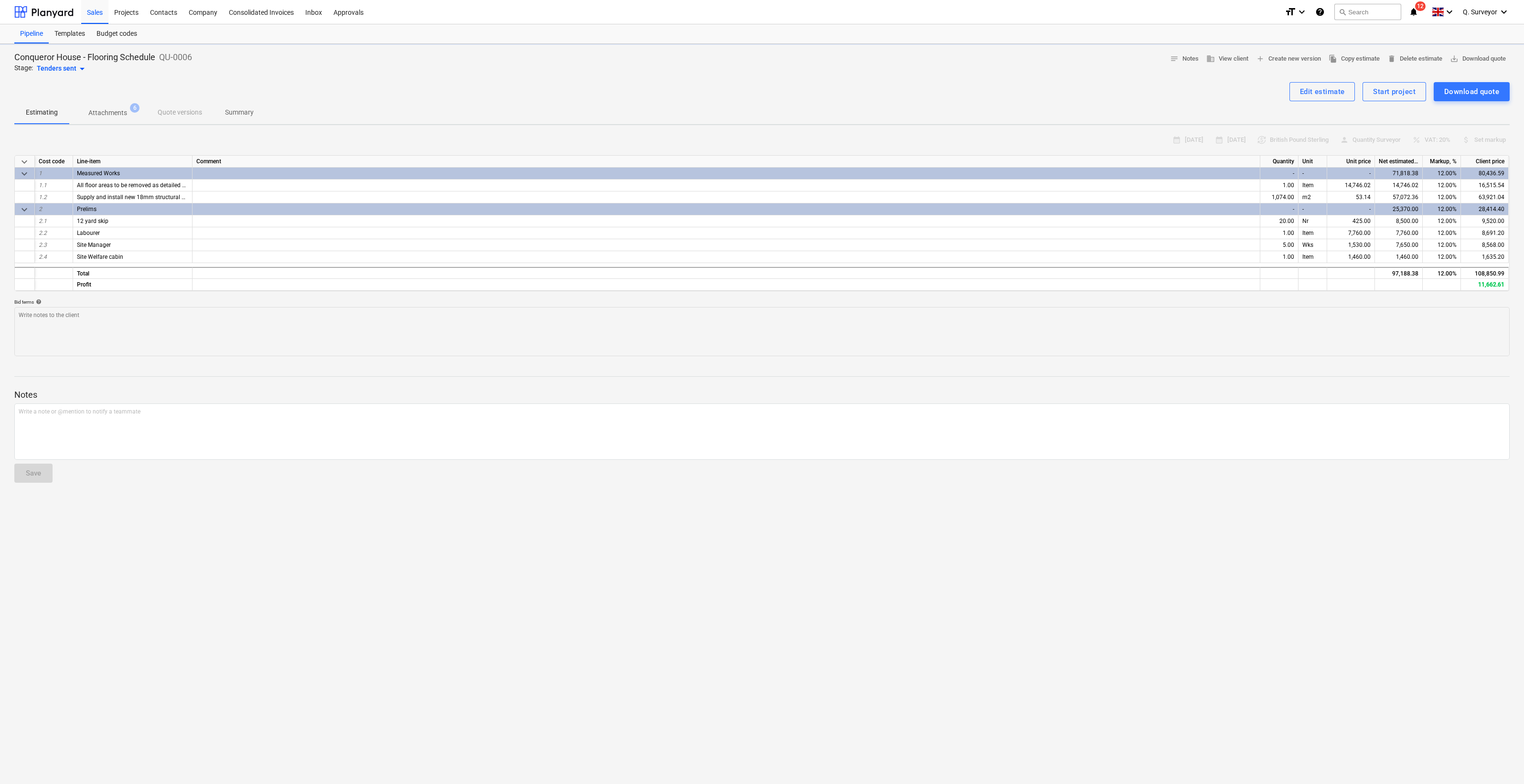
type textarea "x"
